Goal: Task Accomplishment & Management: Manage account settings

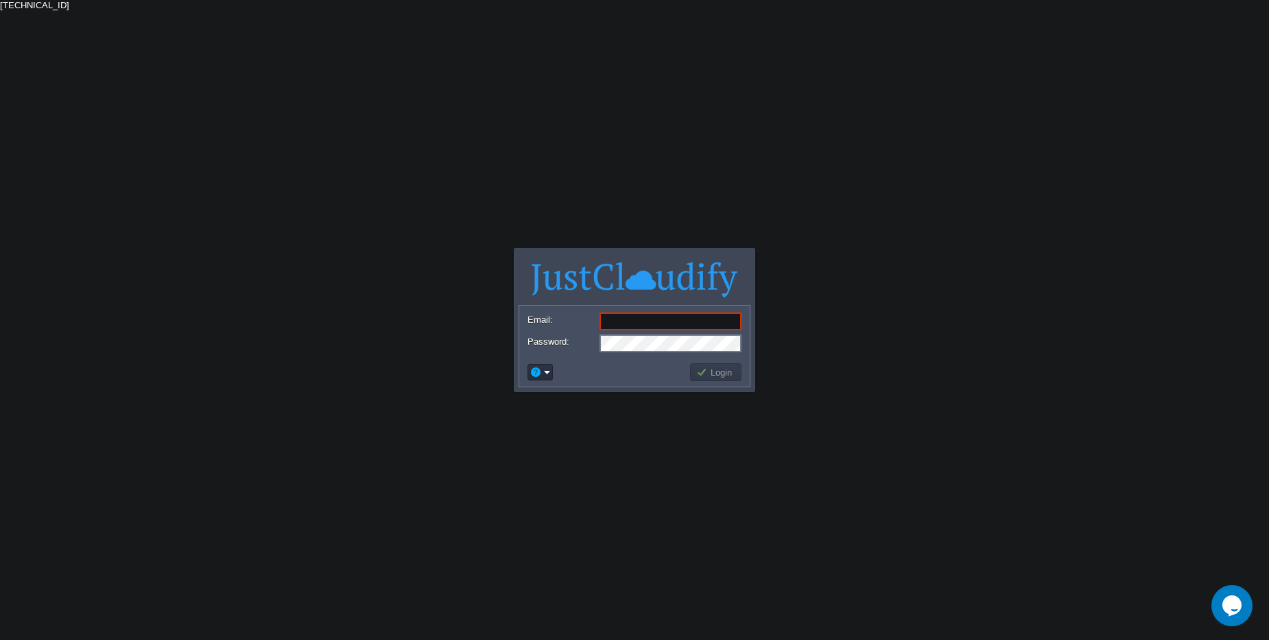
drag, startPoint x: 544, startPoint y: 268, endPoint x: 314, endPoint y: 139, distance: 264.2
click at [314, 139] on body "Application Platform v.8.10.2 Email: Password: Login [TECHNICAL_ID]" at bounding box center [634, 320] width 1269 height 640
drag, startPoint x: 482, startPoint y: 268, endPoint x: 511, endPoint y: 270, distance: 28.9
click at [484, 268] on body "Application Platform v.8.10.2 Email: Password: Login [TECHNICAL_ID]" at bounding box center [634, 320] width 1269 height 640
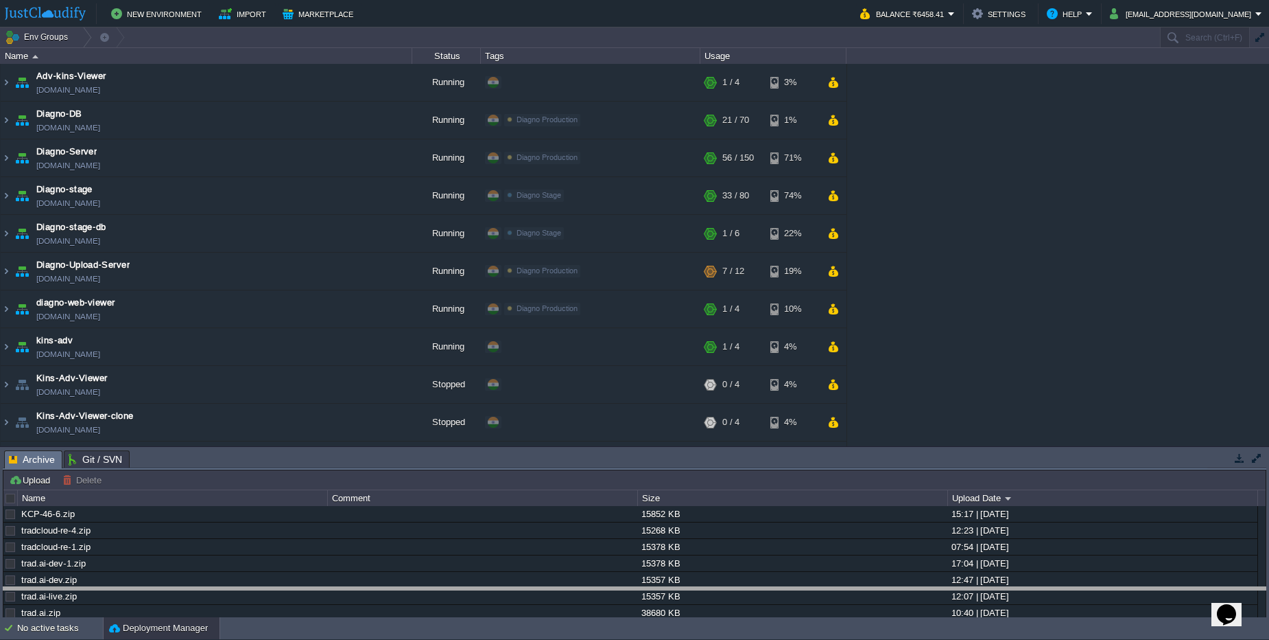
drag, startPoint x: 890, startPoint y: 458, endPoint x: 893, endPoint y: 599, distance: 141.4
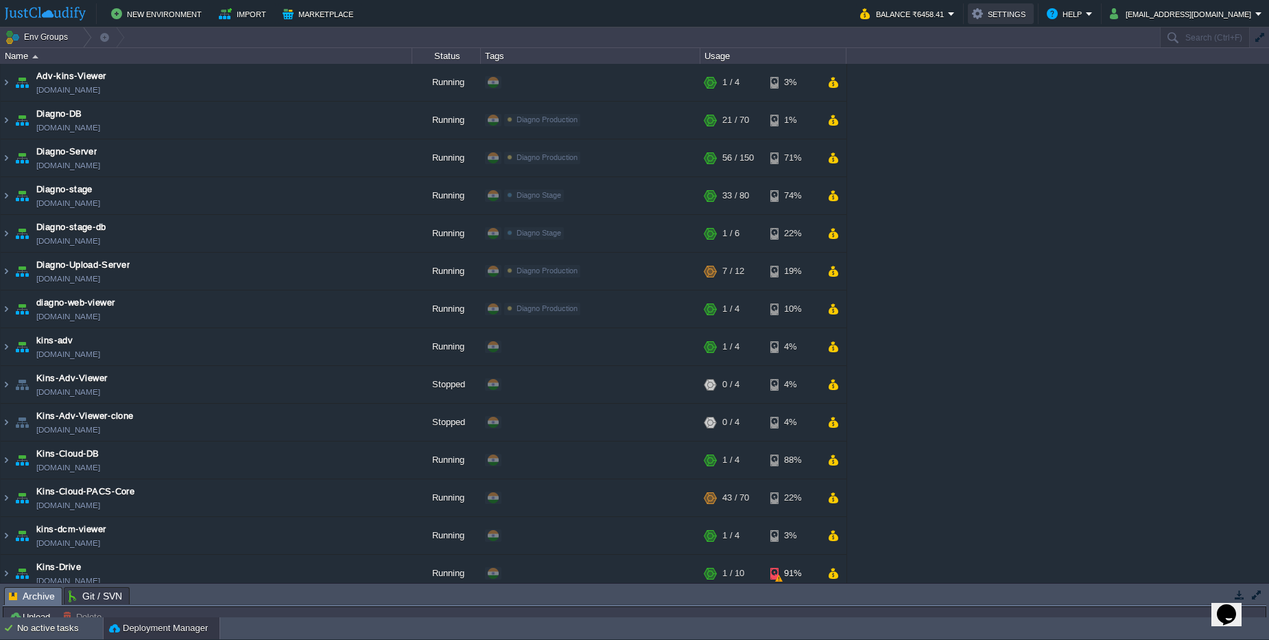
click at [1030, 13] on button "Settings" at bounding box center [1001, 13] width 58 height 16
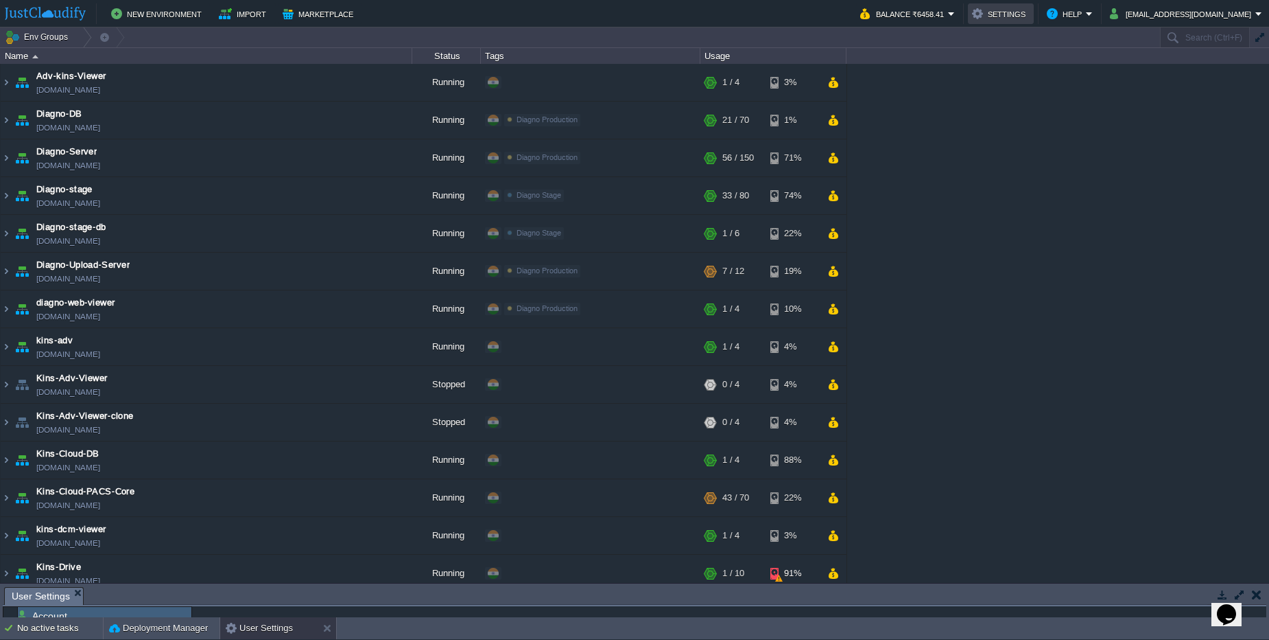
scroll to position [3, 0]
click at [1086, 17] on button "Help" at bounding box center [1066, 13] width 39 height 16
click at [948, 14] on button "Balance ₹6458.41" at bounding box center [904, 13] width 88 height 16
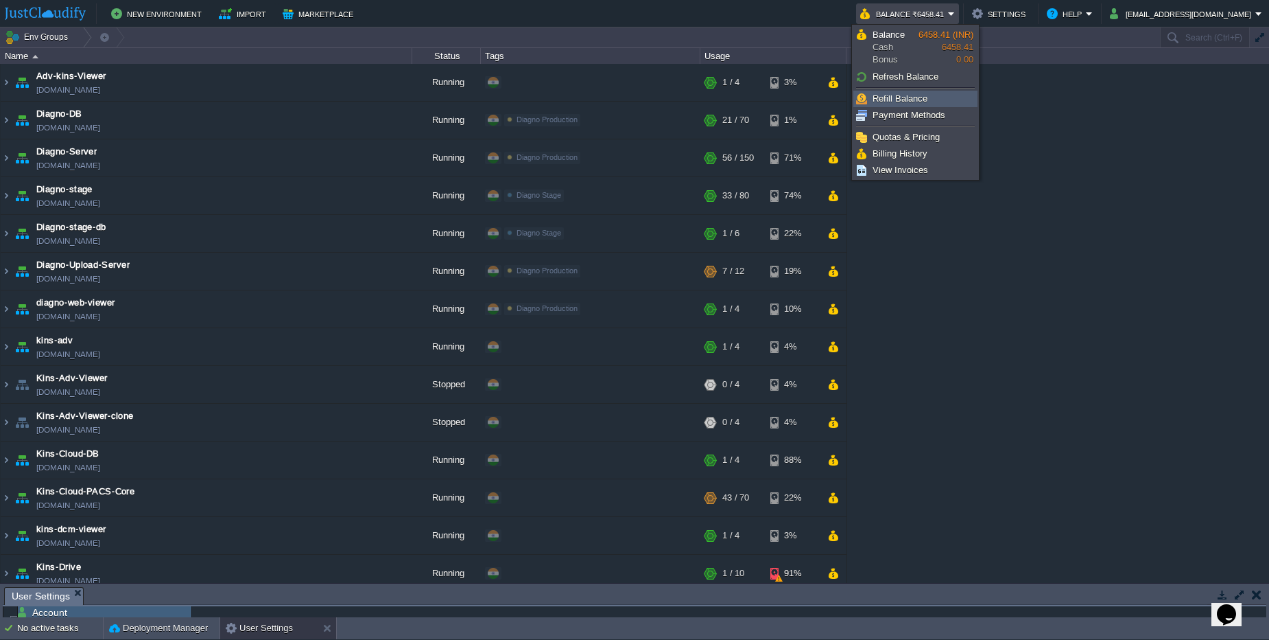
click at [898, 102] on span "Refill Balance" at bounding box center [900, 98] width 55 height 10
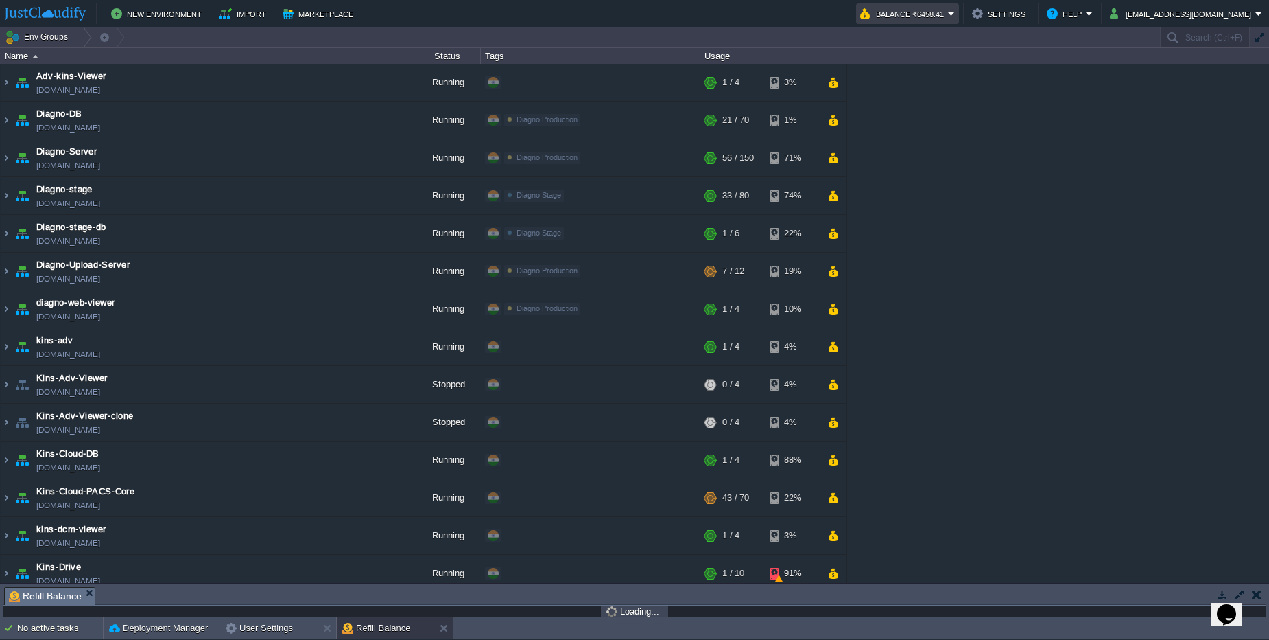
click at [922, 23] on td "Balance ₹6458.41" at bounding box center [907, 13] width 103 height 21
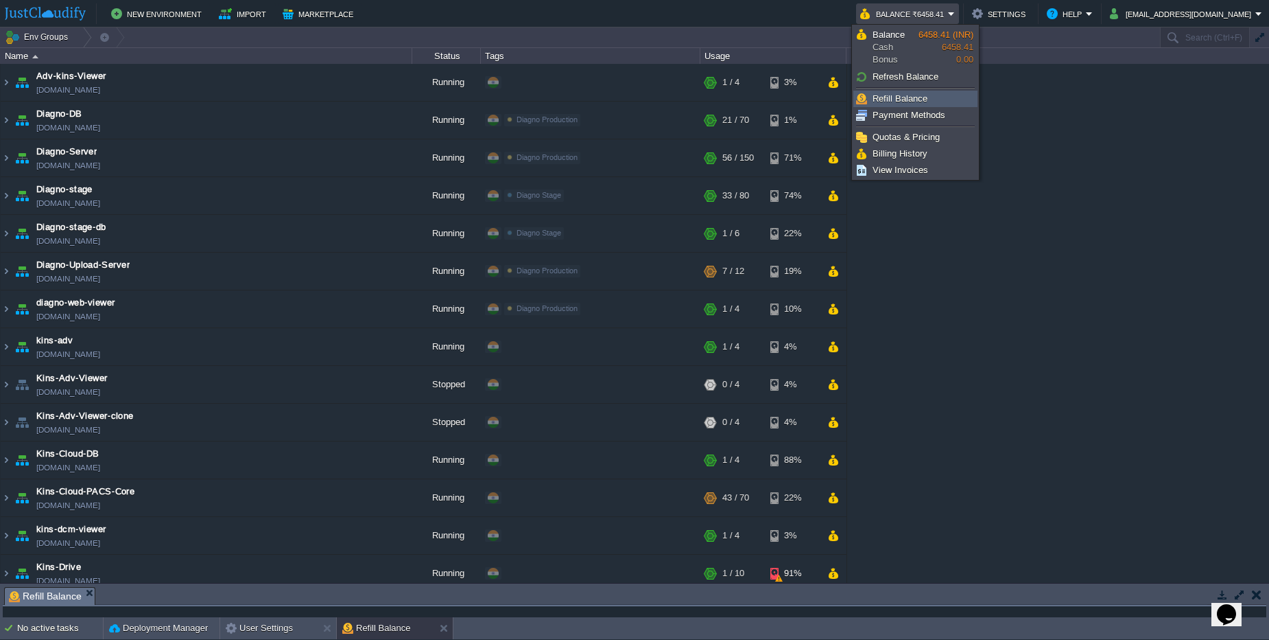
click at [938, 99] on link "Refill Balance" at bounding box center [915, 98] width 123 height 15
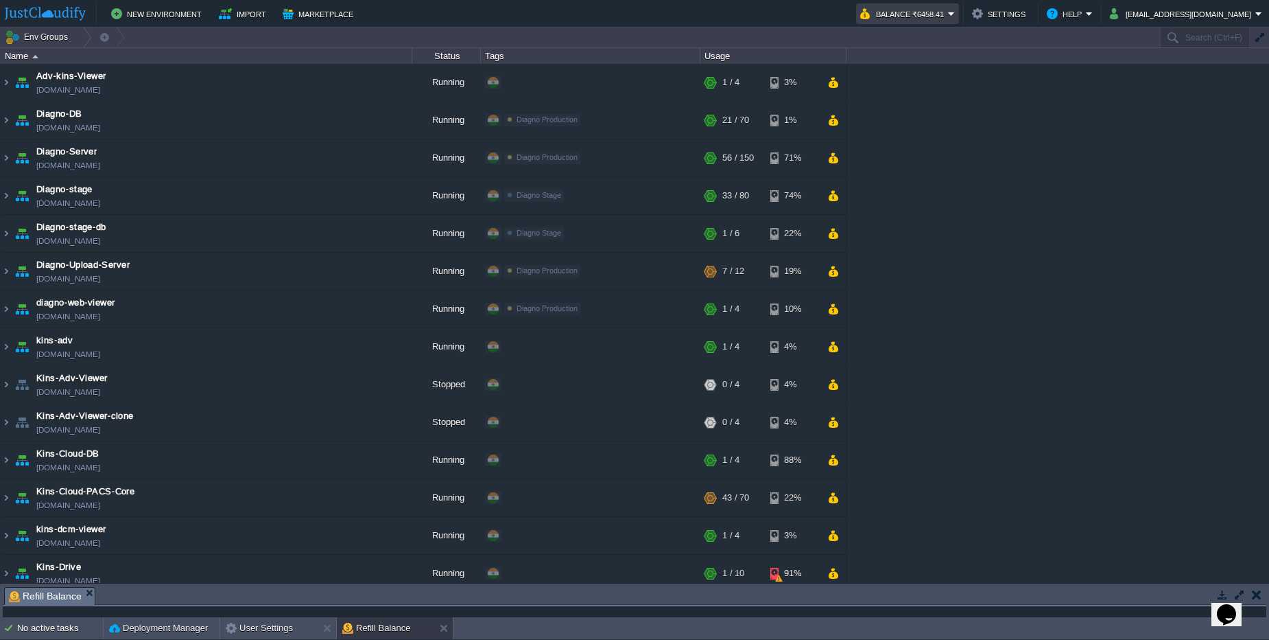
click at [905, 23] on td "Balance ₹6458.41" at bounding box center [907, 13] width 103 height 21
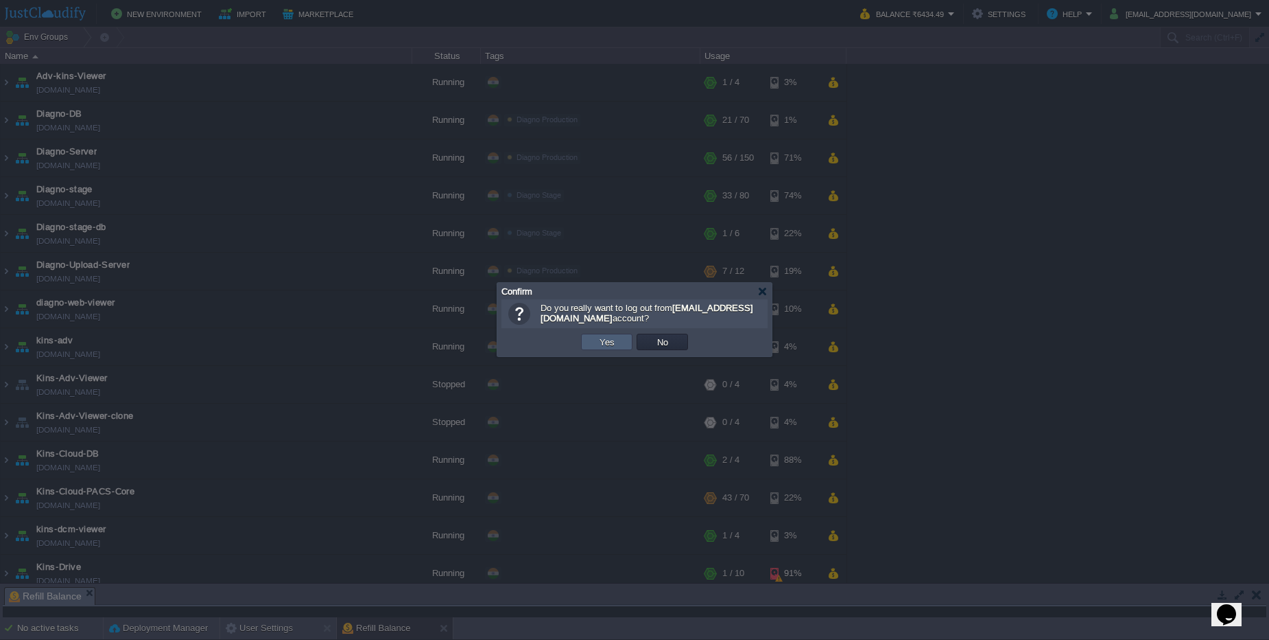
click at [619, 340] on td "Yes" at bounding box center [606, 341] width 51 height 16
